Goal: Communication & Community: Answer question/provide support

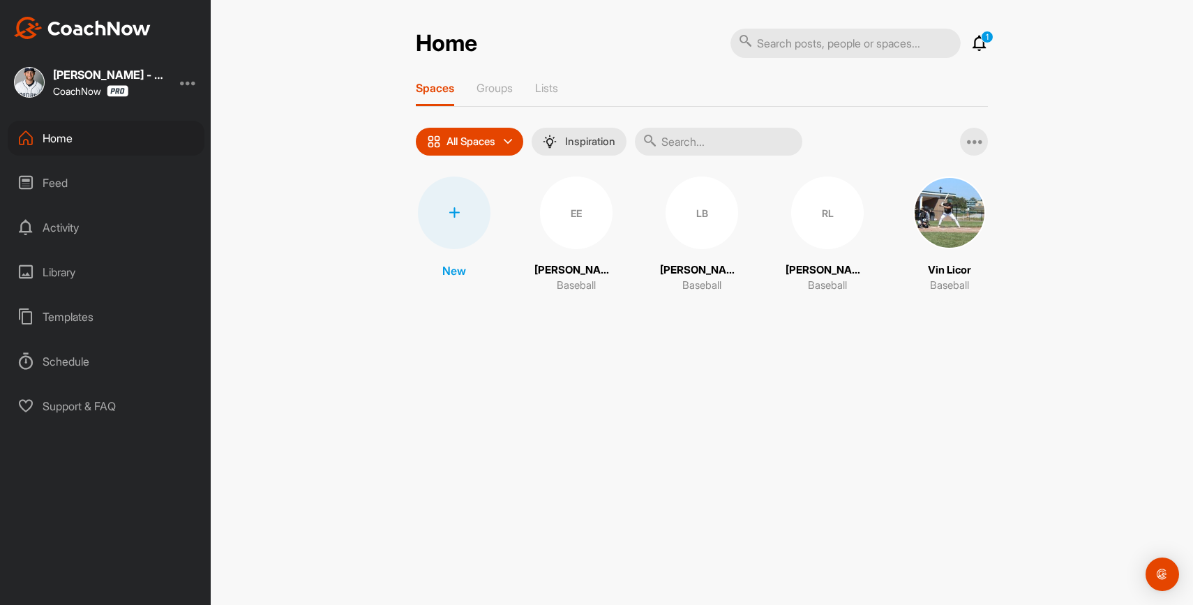
click at [981, 46] on icon at bounding box center [979, 43] width 17 height 17
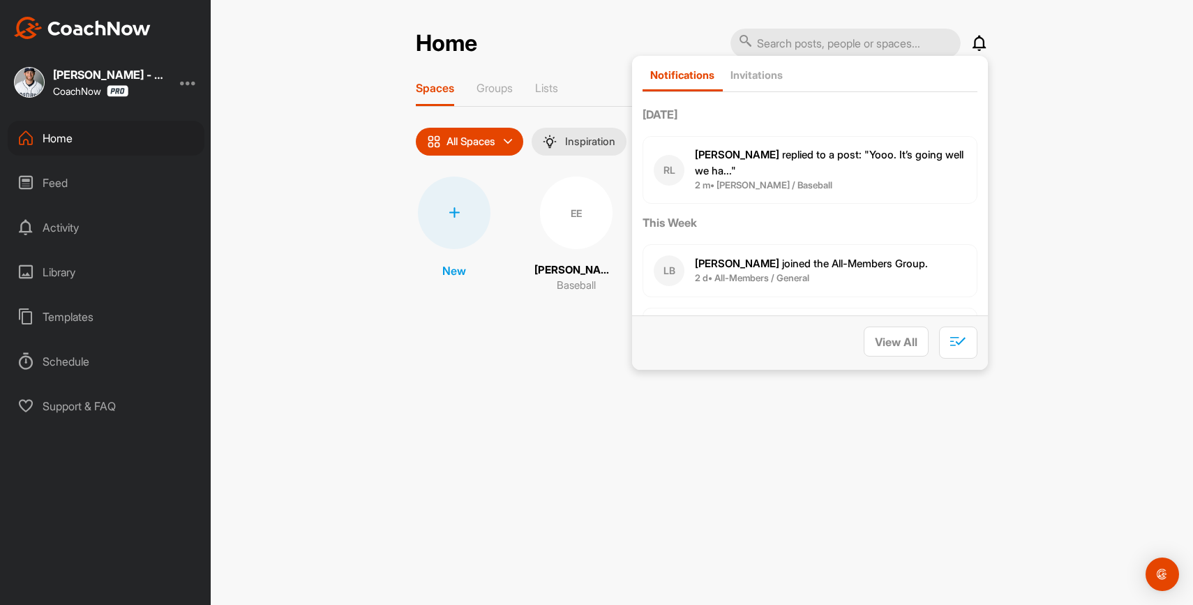
click at [863, 181] on span "2 m • [PERSON_NAME] / Baseball" at bounding box center [830, 186] width 271 height 14
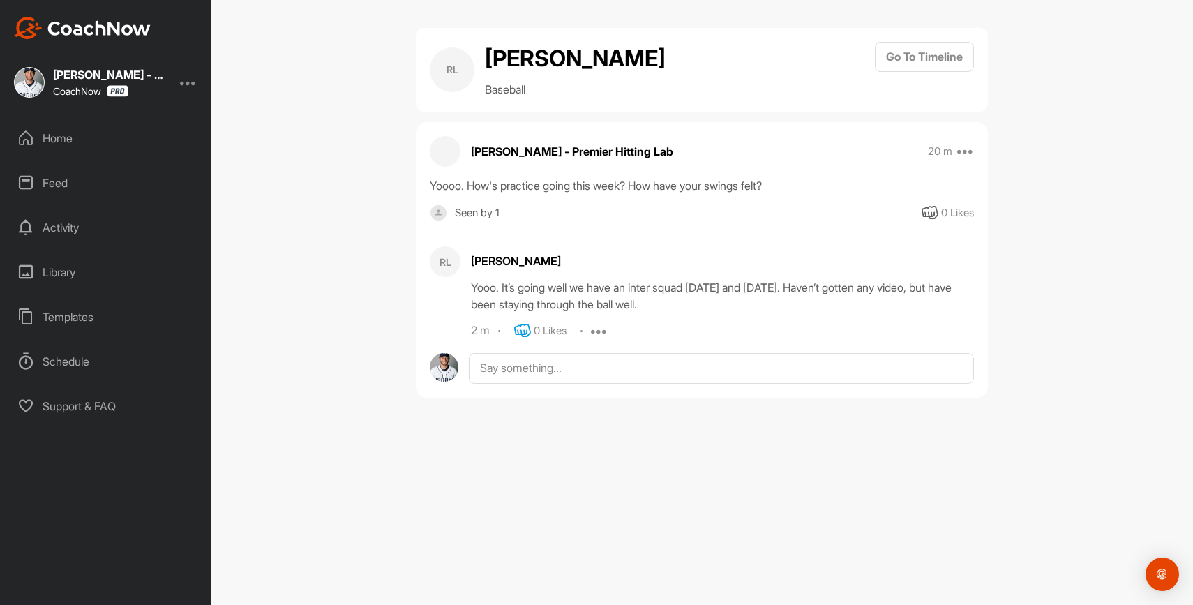
click at [525, 331] on icon at bounding box center [522, 330] width 17 height 17
click at [552, 374] on textarea at bounding box center [721, 368] width 505 height 31
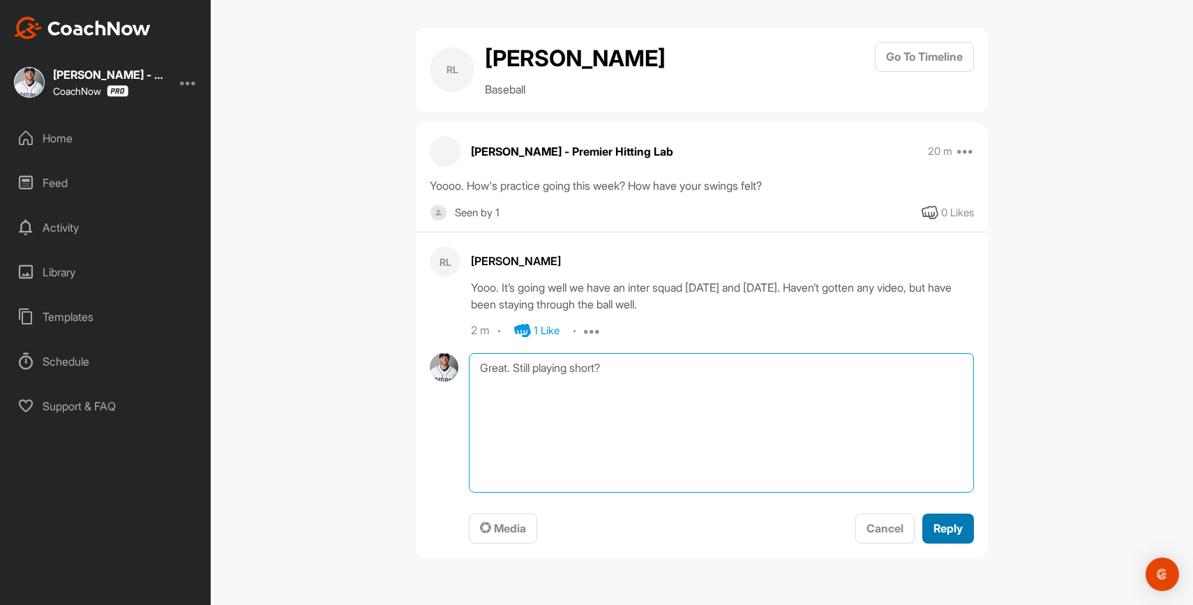
type textarea "Great. Still playing short?"
click at [952, 533] on span "Reply" at bounding box center [947, 528] width 29 height 14
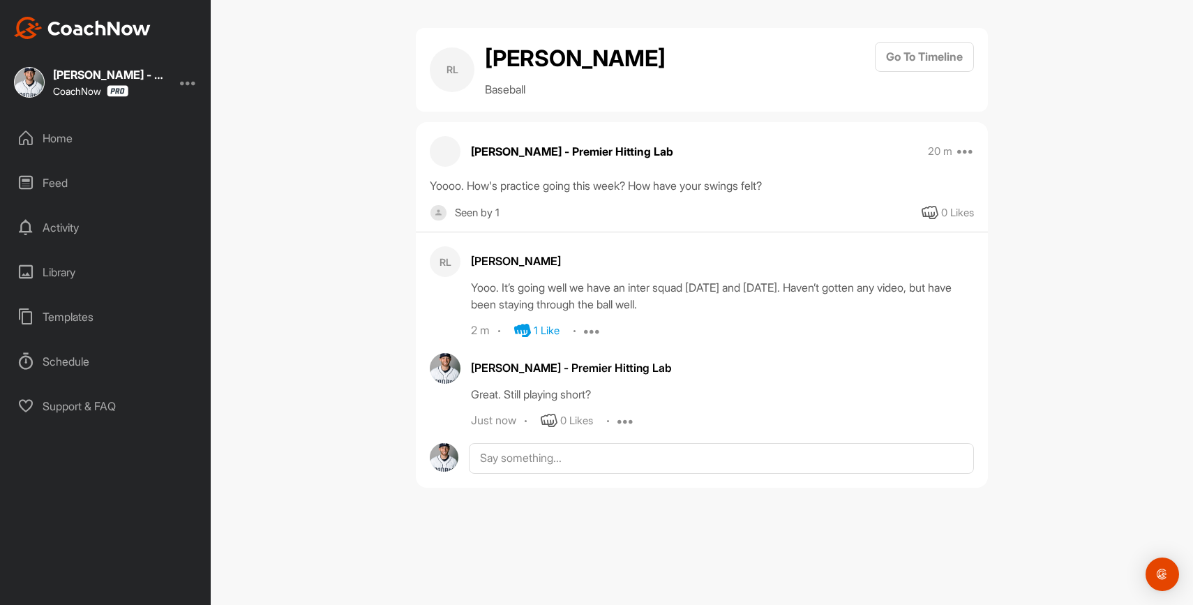
click at [142, 140] on div "Home" at bounding box center [106, 138] width 197 height 35
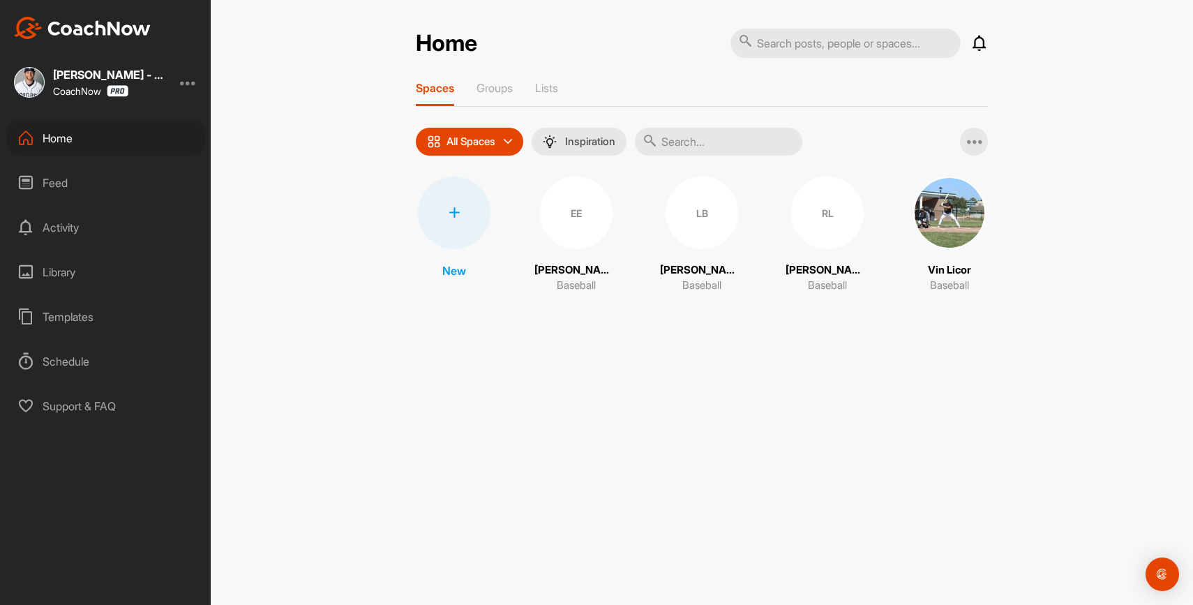
click at [586, 218] on div "EE" at bounding box center [576, 212] width 73 height 73
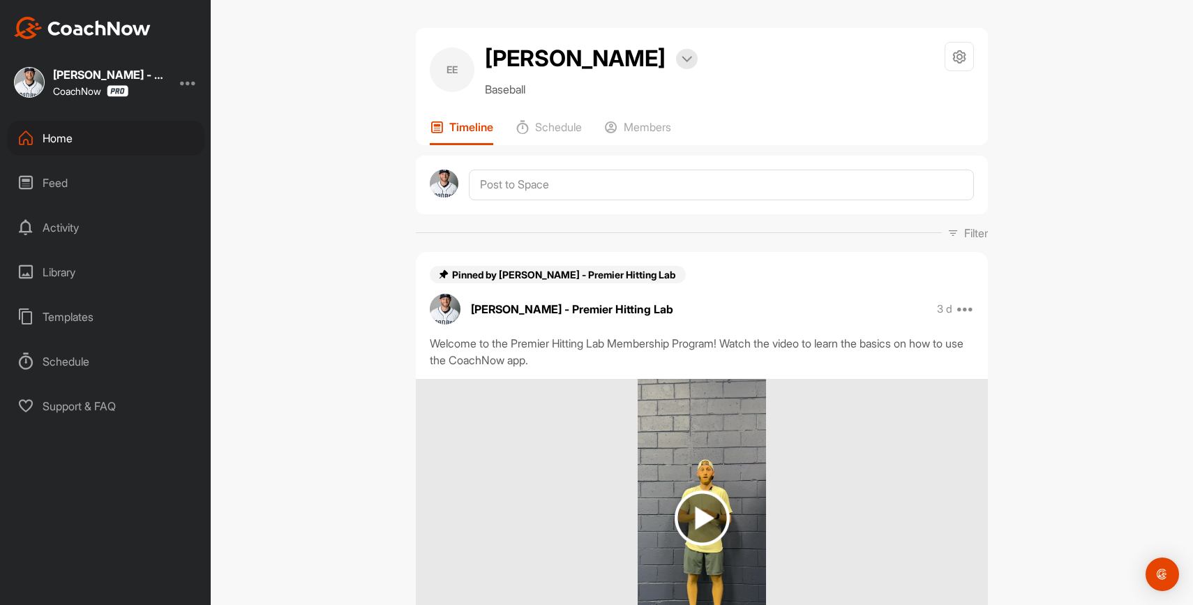
click at [128, 145] on div "Home" at bounding box center [106, 138] width 197 height 35
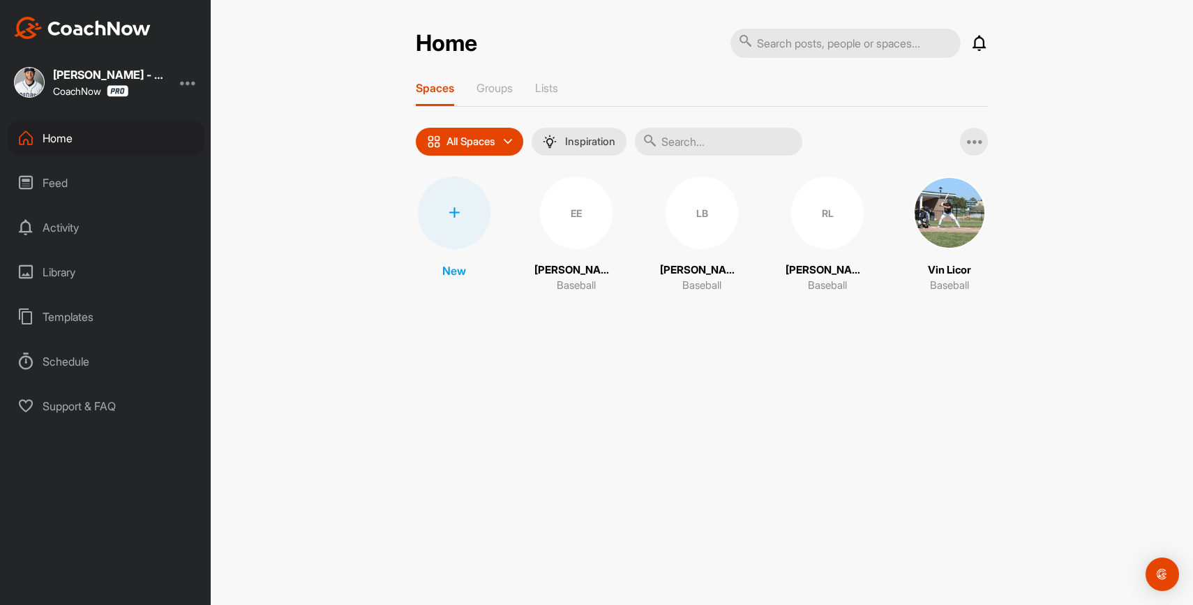
click at [708, 215] on div "LB" at bounding box center [701, 212] width 73 height 73
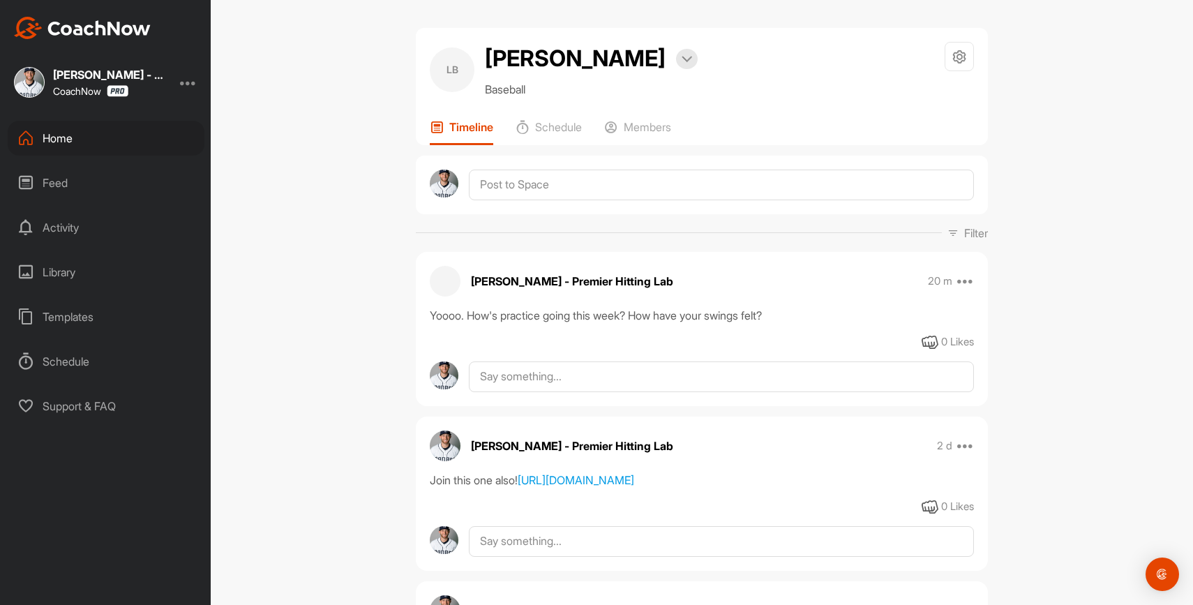
click at [138, 136] on div "Home" at bounding box center [106, 138] width 197 height 35
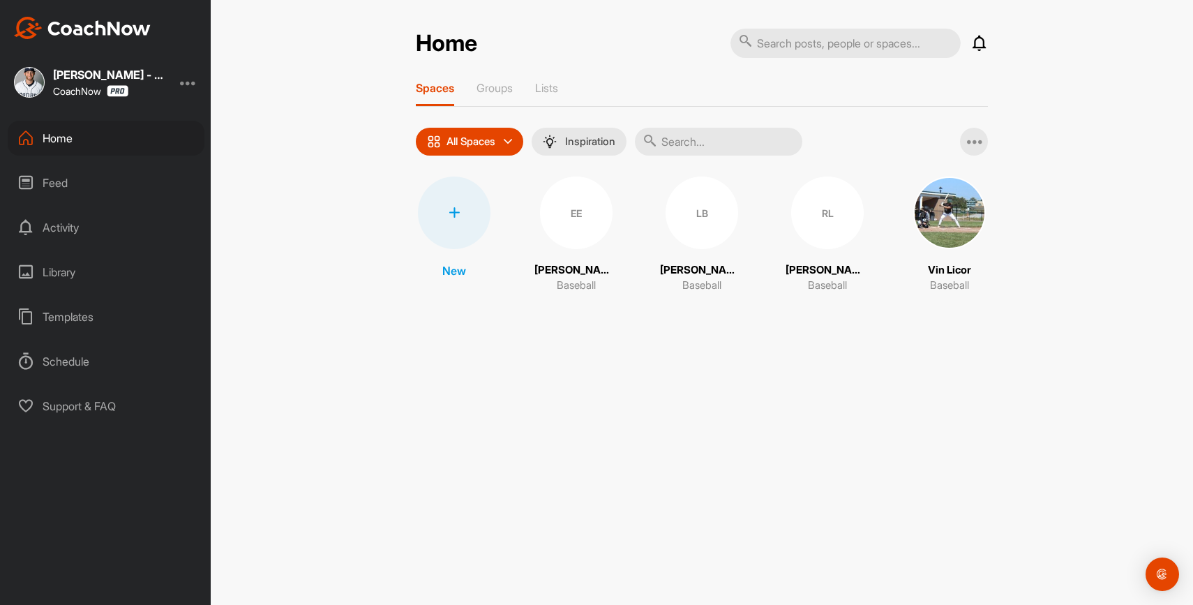
click at [550, 227] on div "EE" at bounding box center [576, 212] width 73 height 73
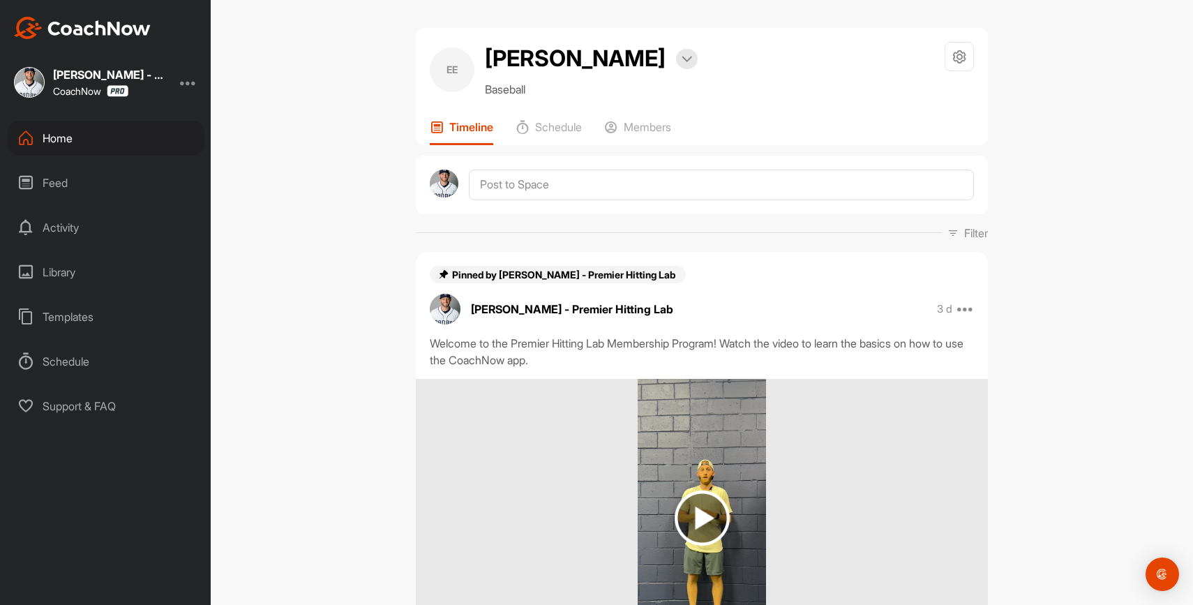
click at [955, 302] on div "3 d Move to ... Copy to ... Edit Edit Tags Unpin Delete" at bounding box center [956, 309] width 38 height 17
click at [960, 307] on icon at bounding box center [965, 309] width 17 height 17
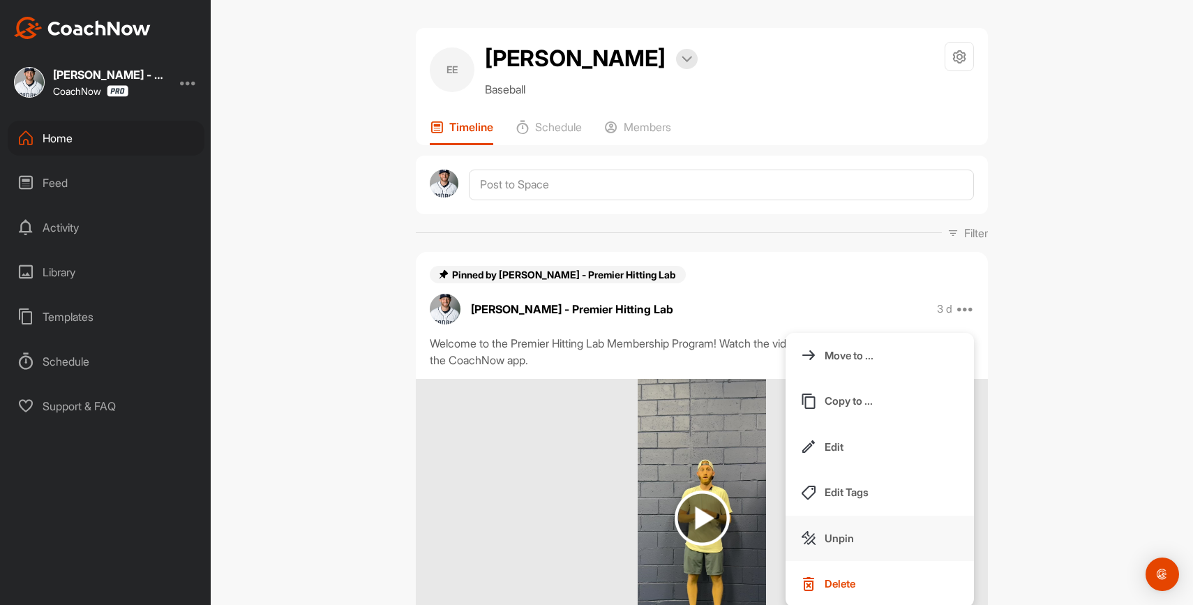
click at [852, 531] on p "Unpin" at bounding box center [838, 538] width 29 height 15
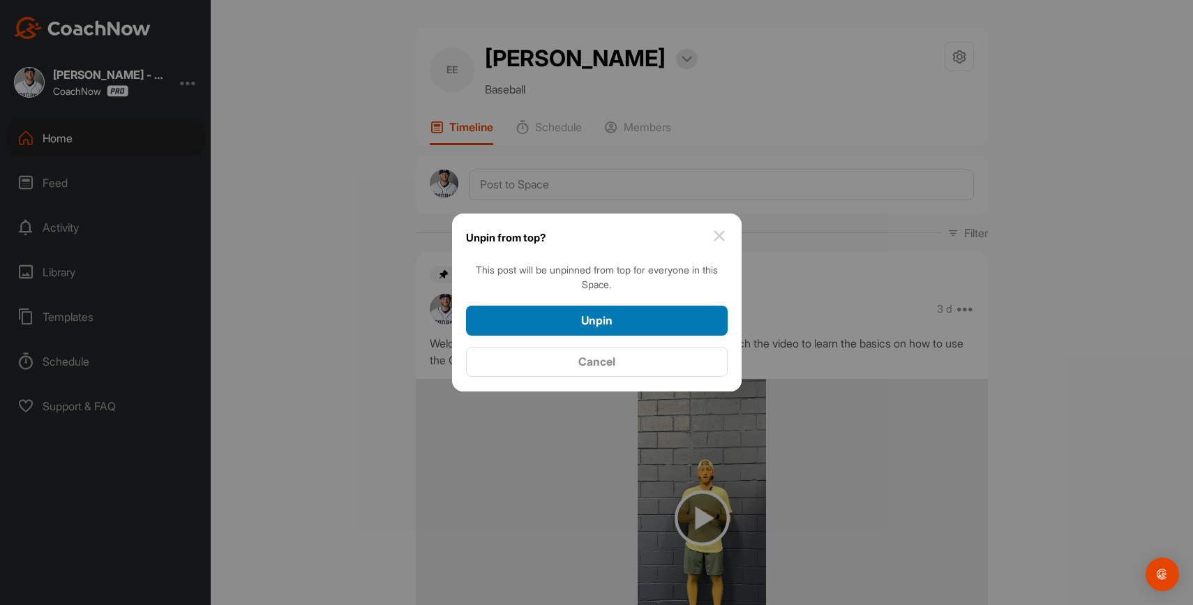
click at [704, 326] on div "Unpin" at bounding box center [596, 320] width 239 height 17
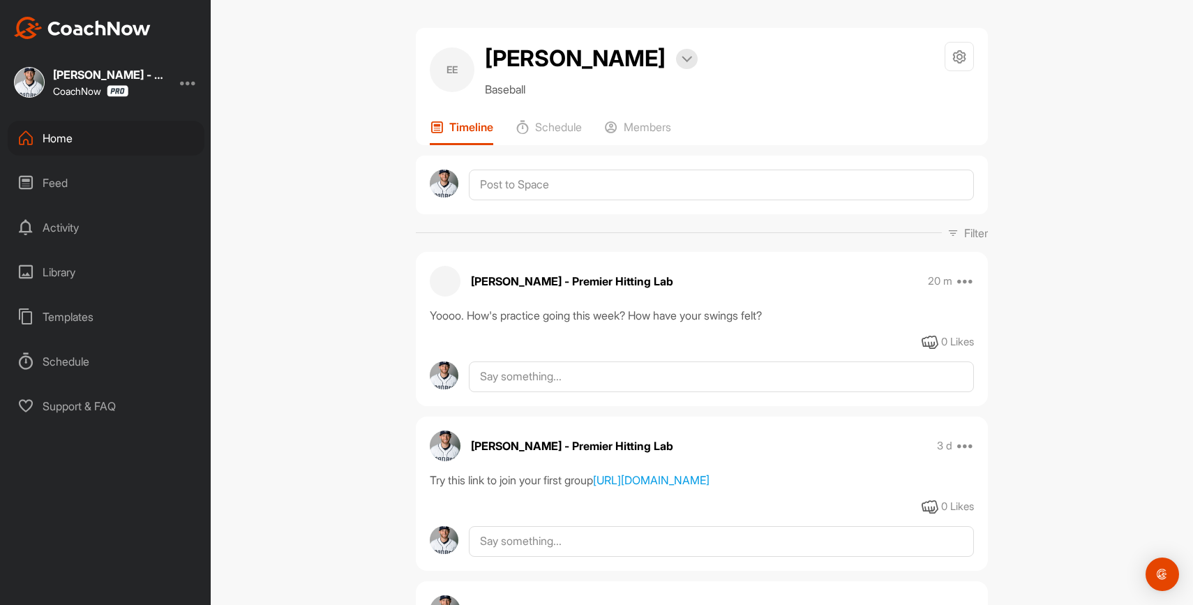
click at [107, 140] on div "Home" at bounding box center [106, 138] width 197 height 35
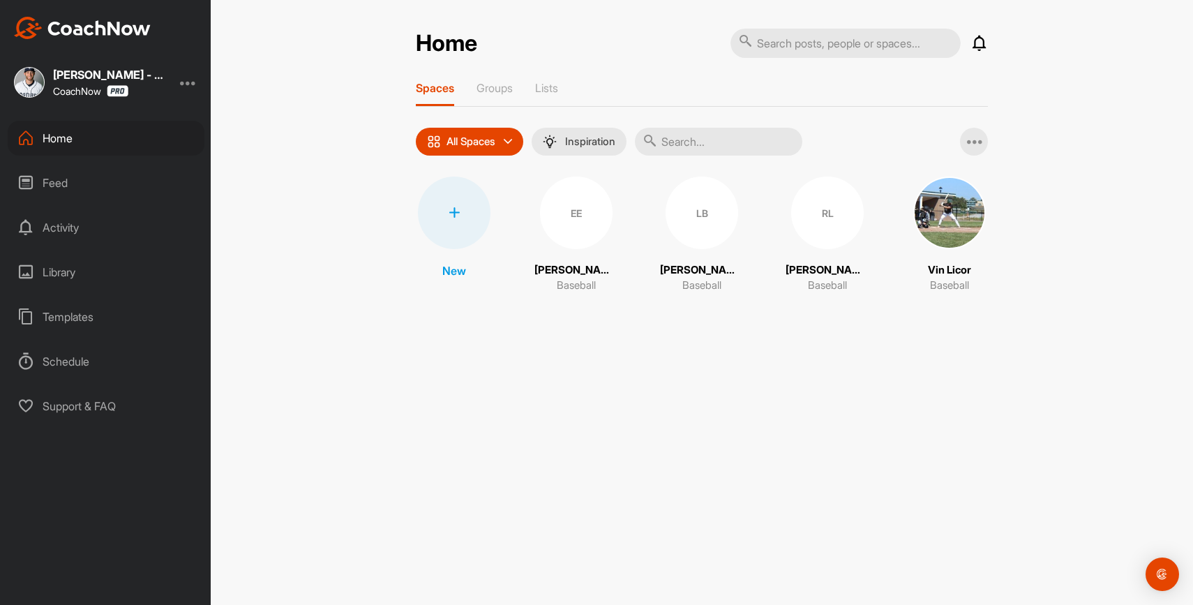
click at [824, 213] on div "RL" at bounding box center [827, 212] width 73 height 73
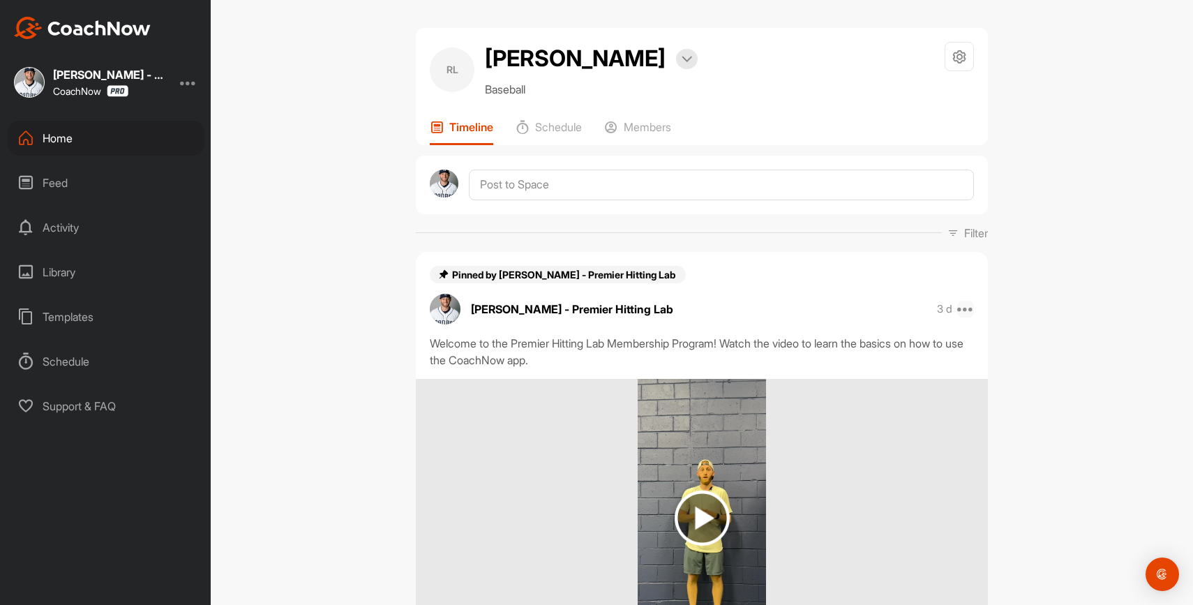
click at [965, 305] on icon at bounding box center [965, 309] width 17 height 17
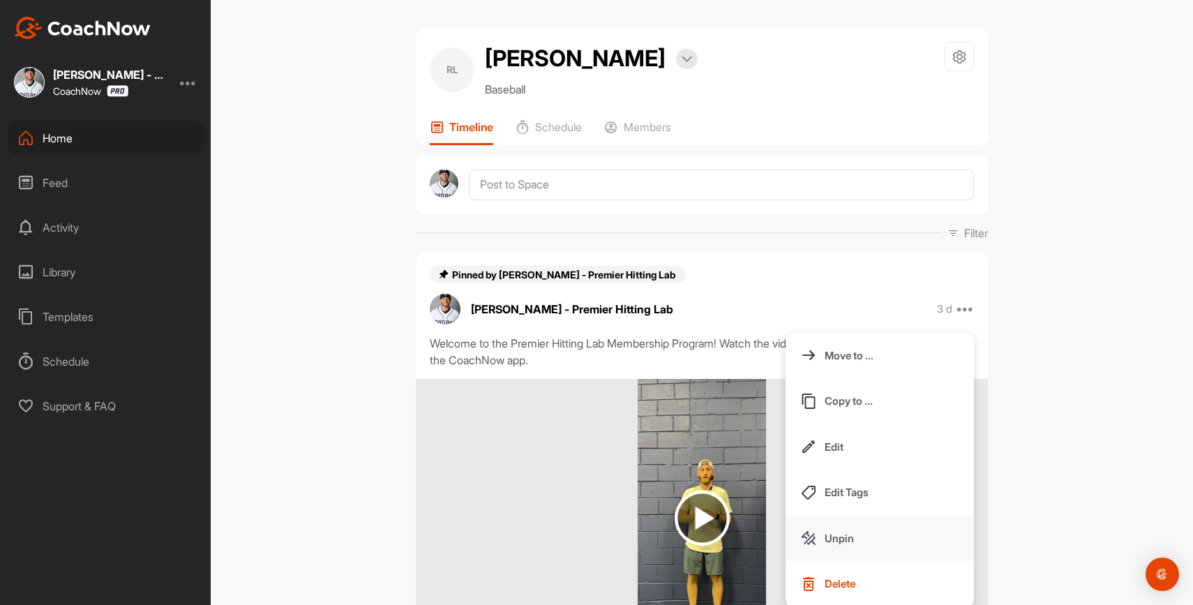
click at [862, 534] on button "Unpin" at bounding box center [879, 538] width 188 height 46
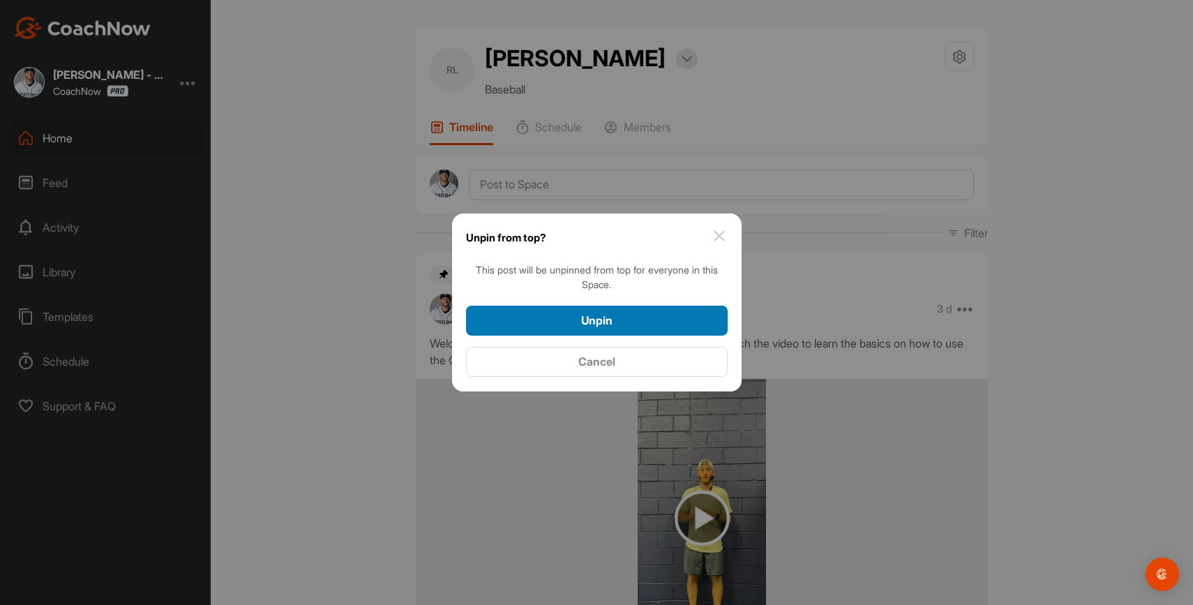
click at [632, 319] on div "Unpin" at bounding box center [596, 320] width 239 height 17
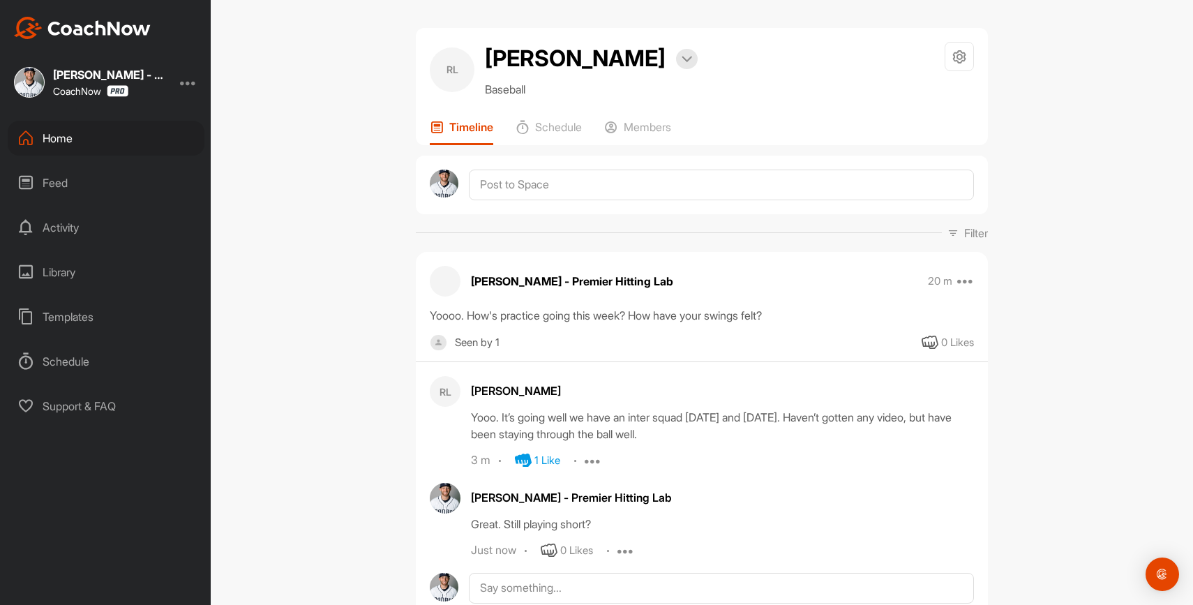
click at [96, 144] on div "Home" at bounding box center [106, 138] width 197 height 35
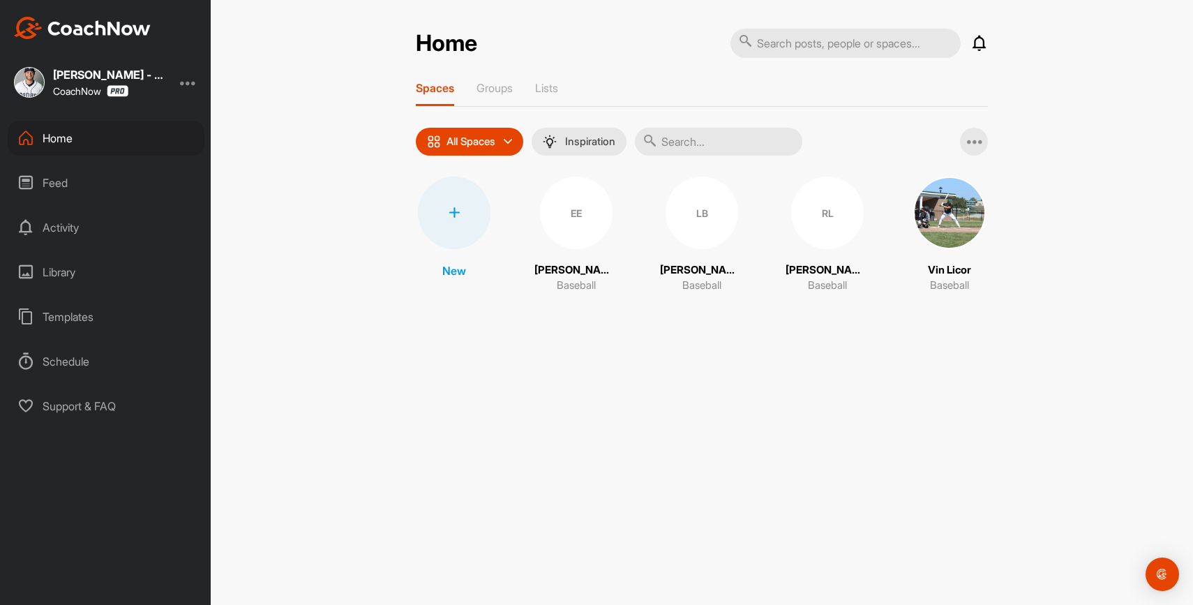
click at [954, 217] on img at bounding box center [949, 212] width 73 height 73
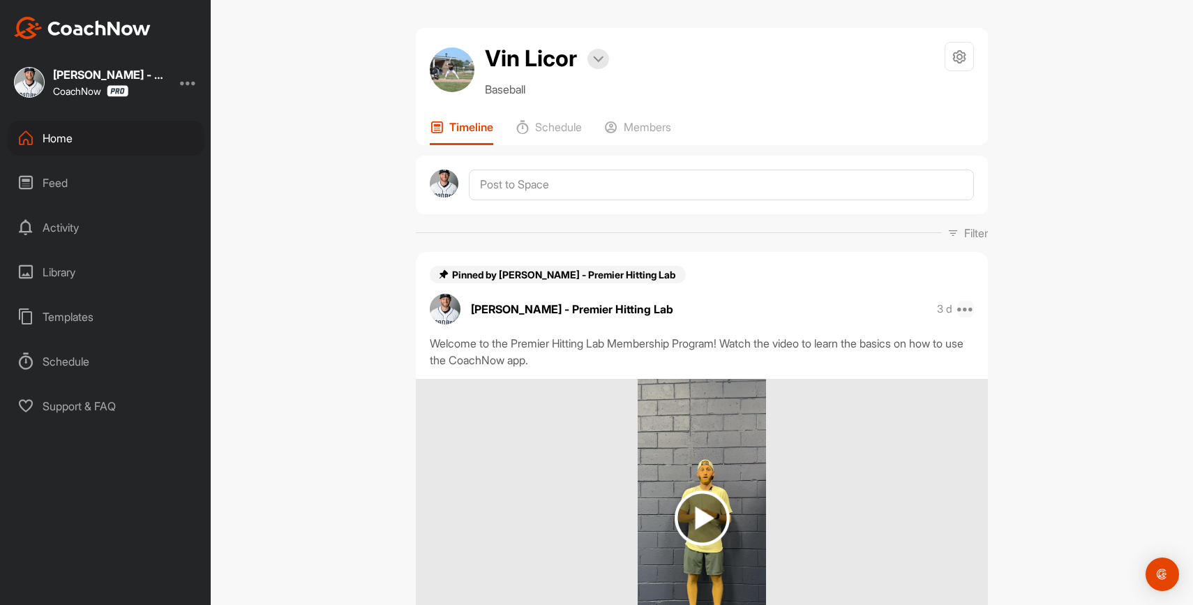
click at [963, 308] on icon at bounding box center [965, 309] width 17 height 17
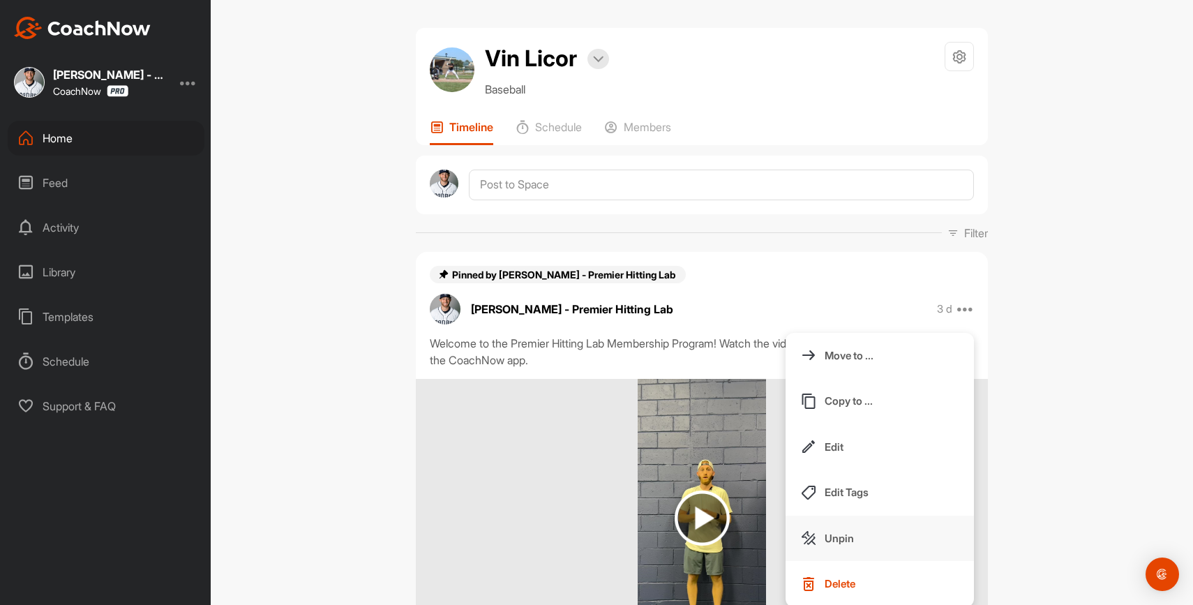
click at [834, 551] on button "Unpin" at bounding box center [879, 538] width 188 height 46
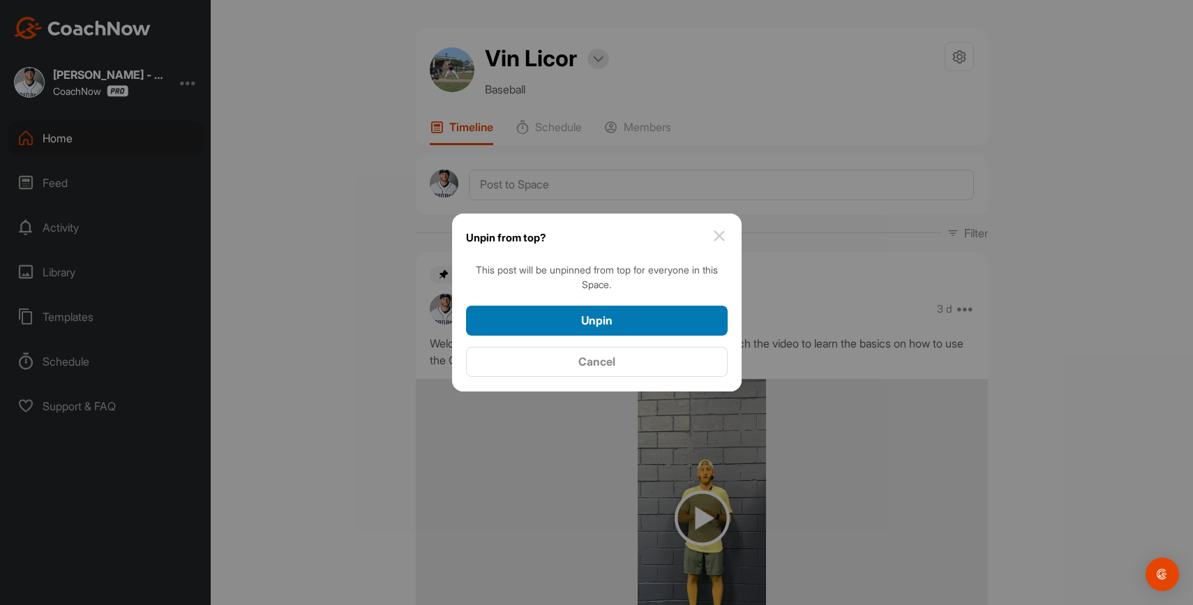
click at [672, 328] on button "Unpin" at bounding box center [597, 320] width 262 height 30
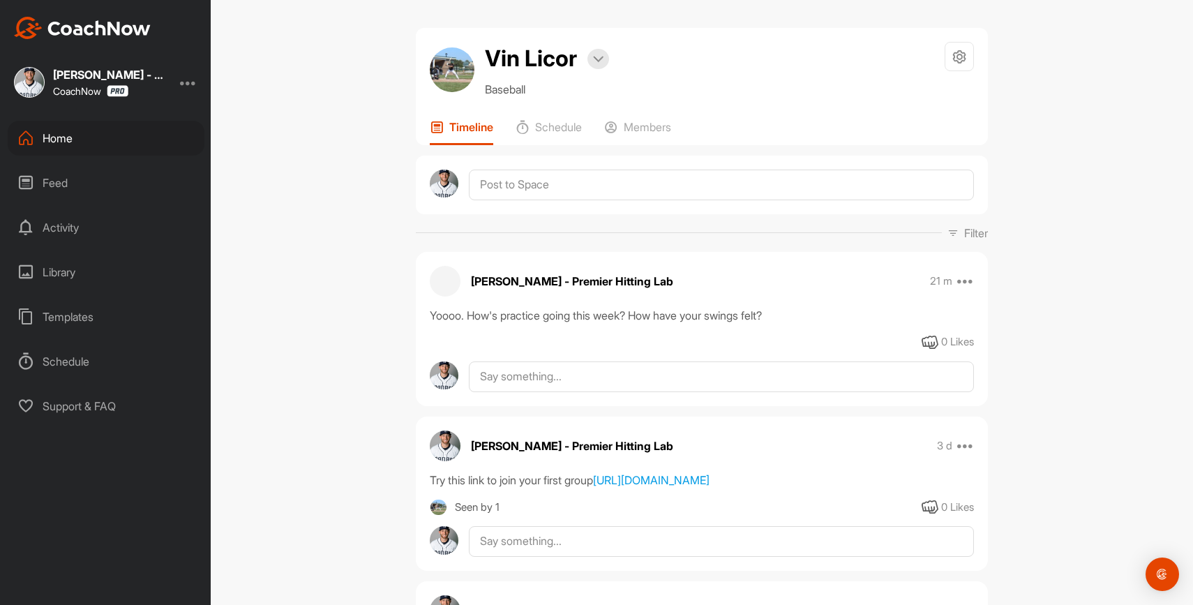
click at [157, 136] on div "Home" at bounding box center [106, 138] width 197 height 35
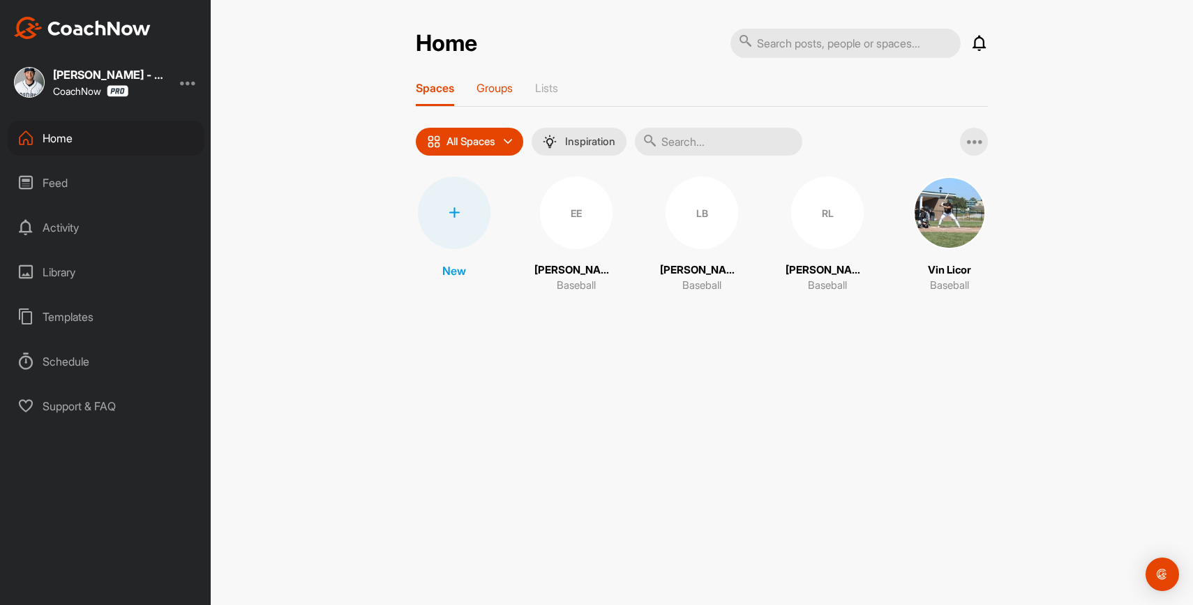
click at [502, 83] on p "Groups" at bounding box center [494, 88] width 36 height 14
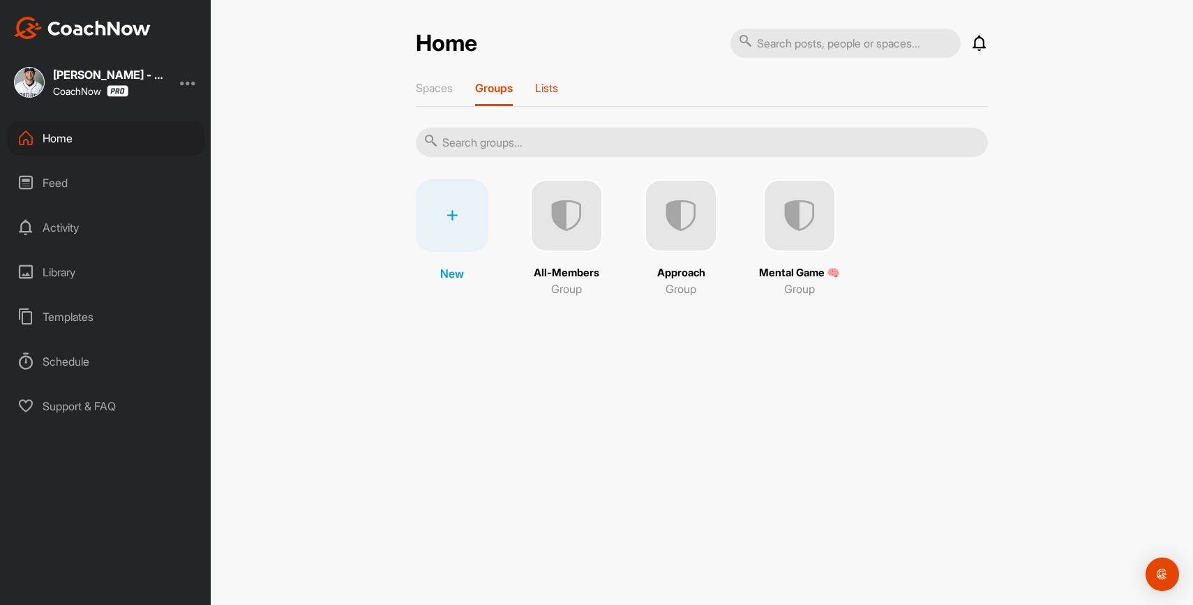
click at [540, 87] on p "Lists" at bounding box center [546, 88] width 23 height 14
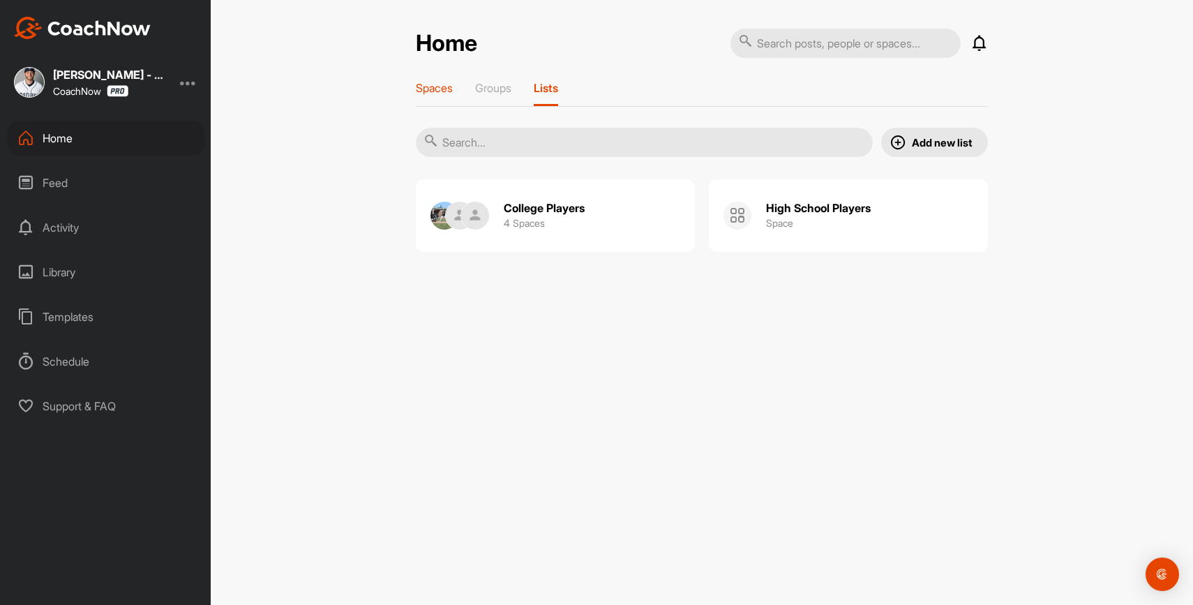
click at [429, 96] on div "Spaces" at bounding box center [434, 93] width 37 height 25
